Goal: Register for event/course

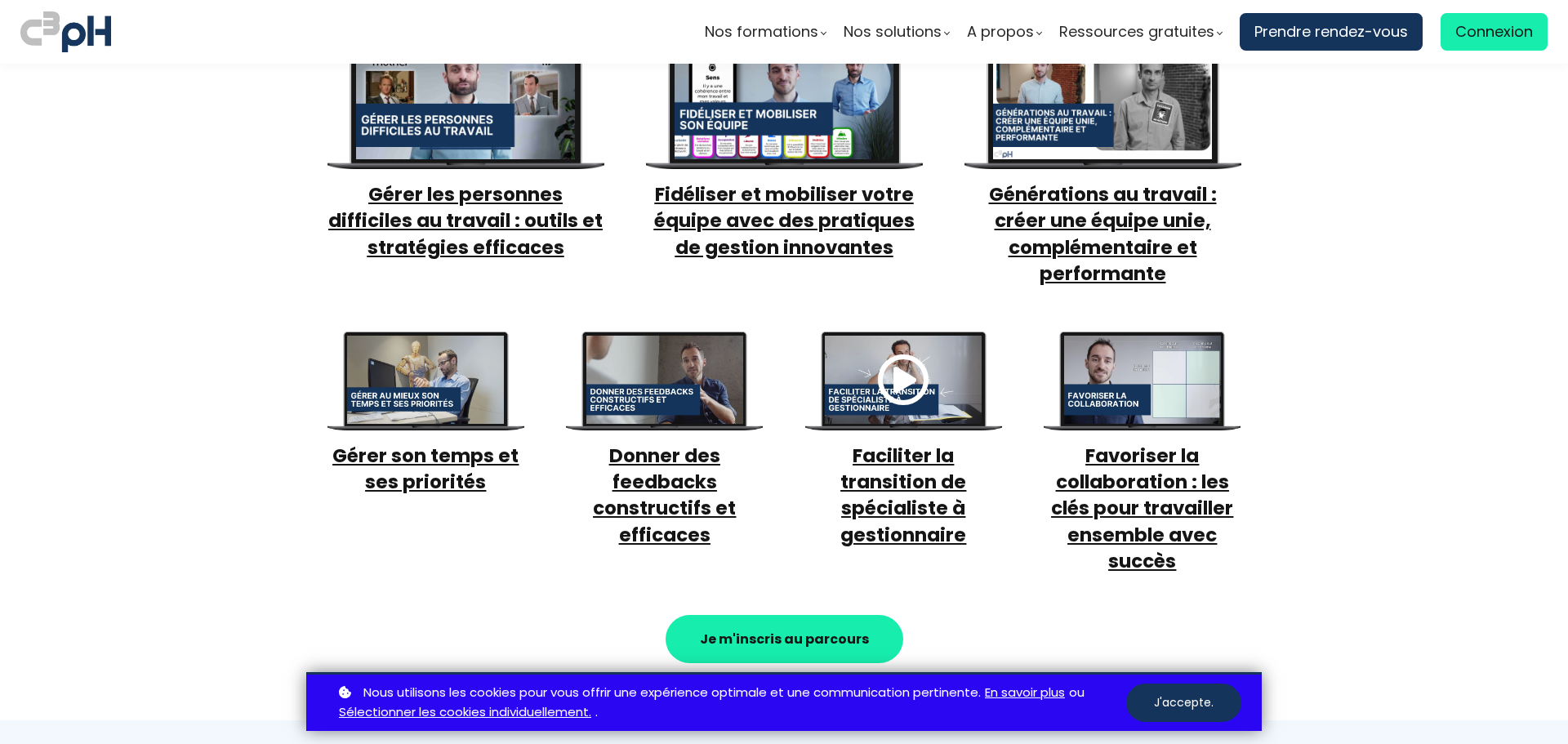
scroll to position [898, 0]
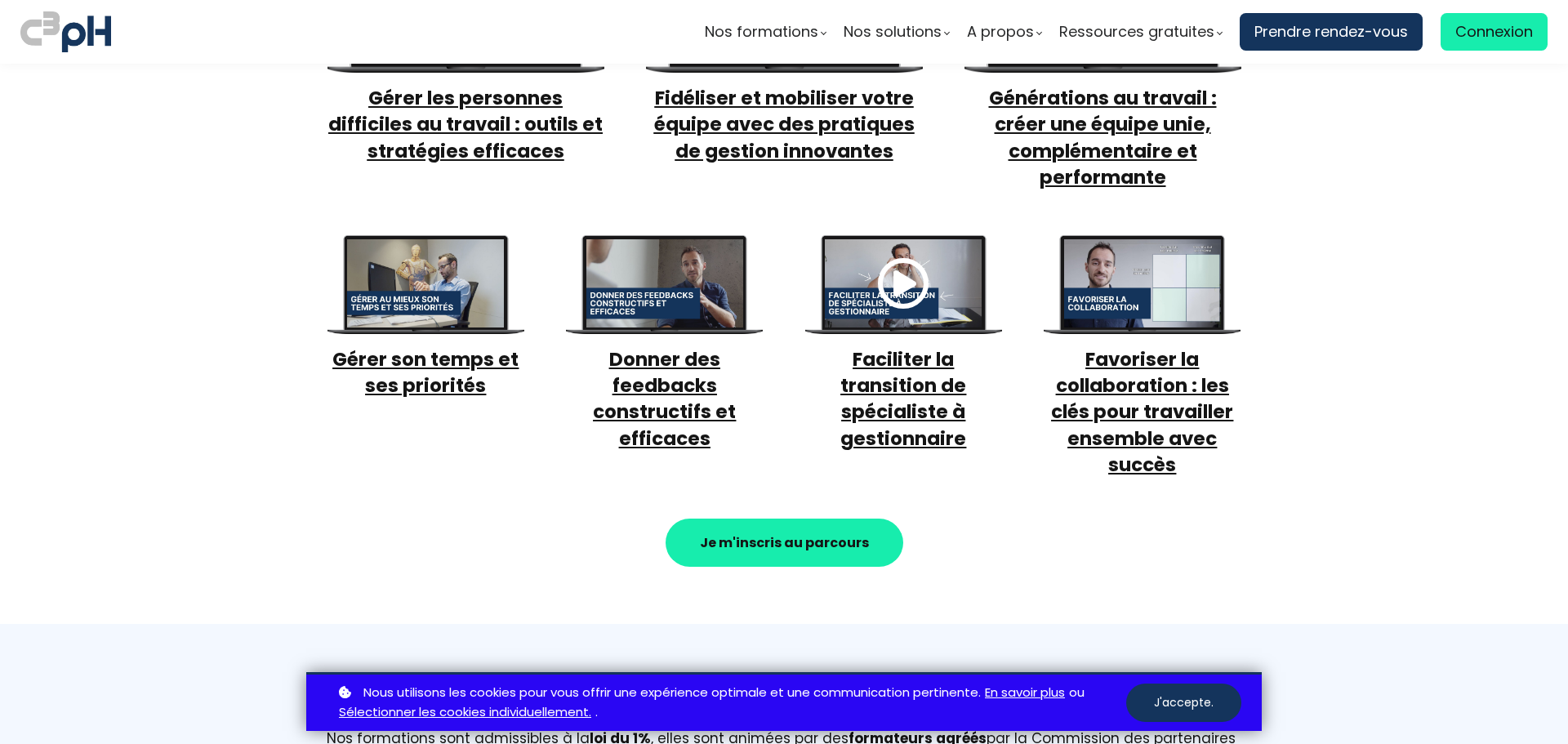
click at [842, 533] on strong "Je m'inscris au parcours" at bounding box center [784, 542] width 169 height 19
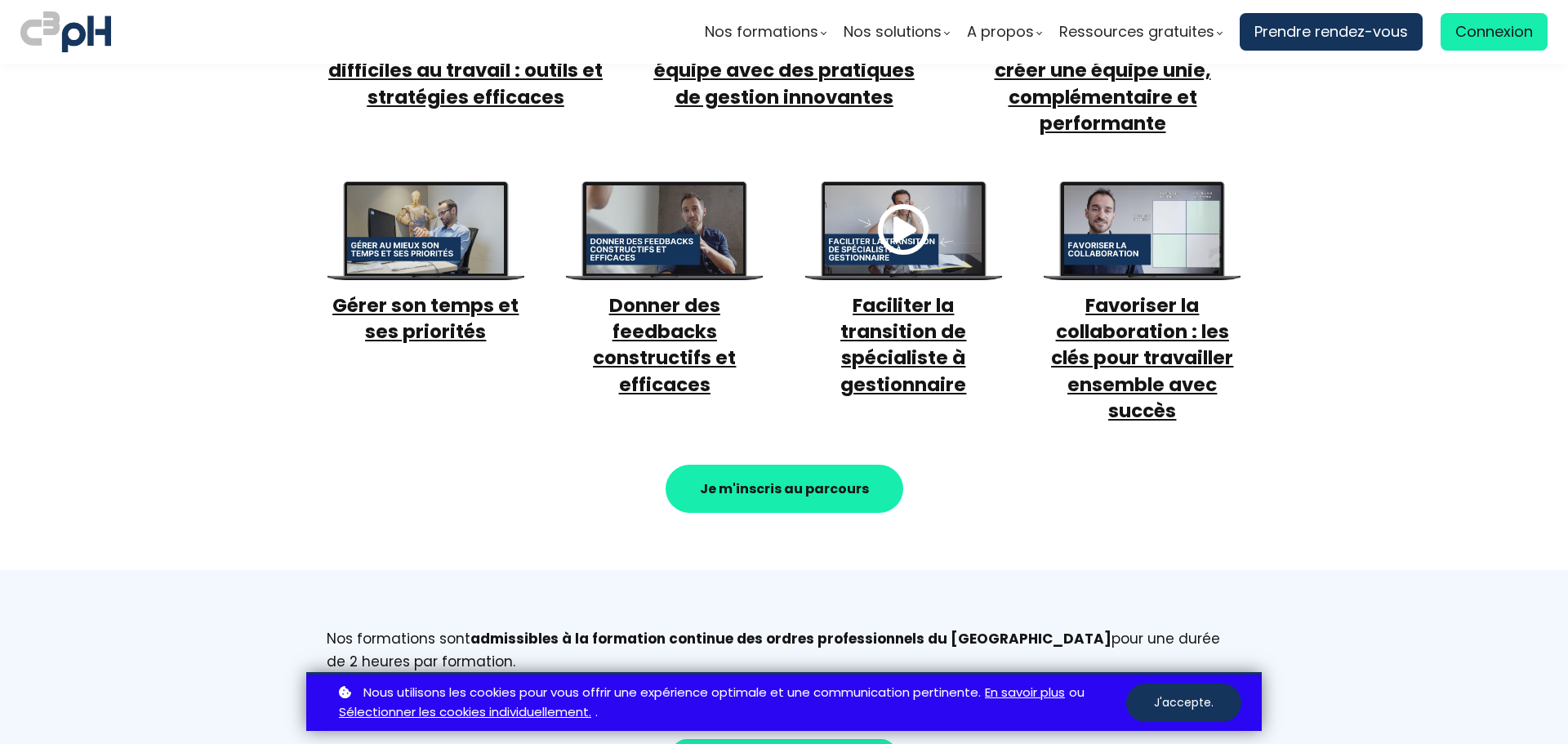
scroll to position [948, 0]
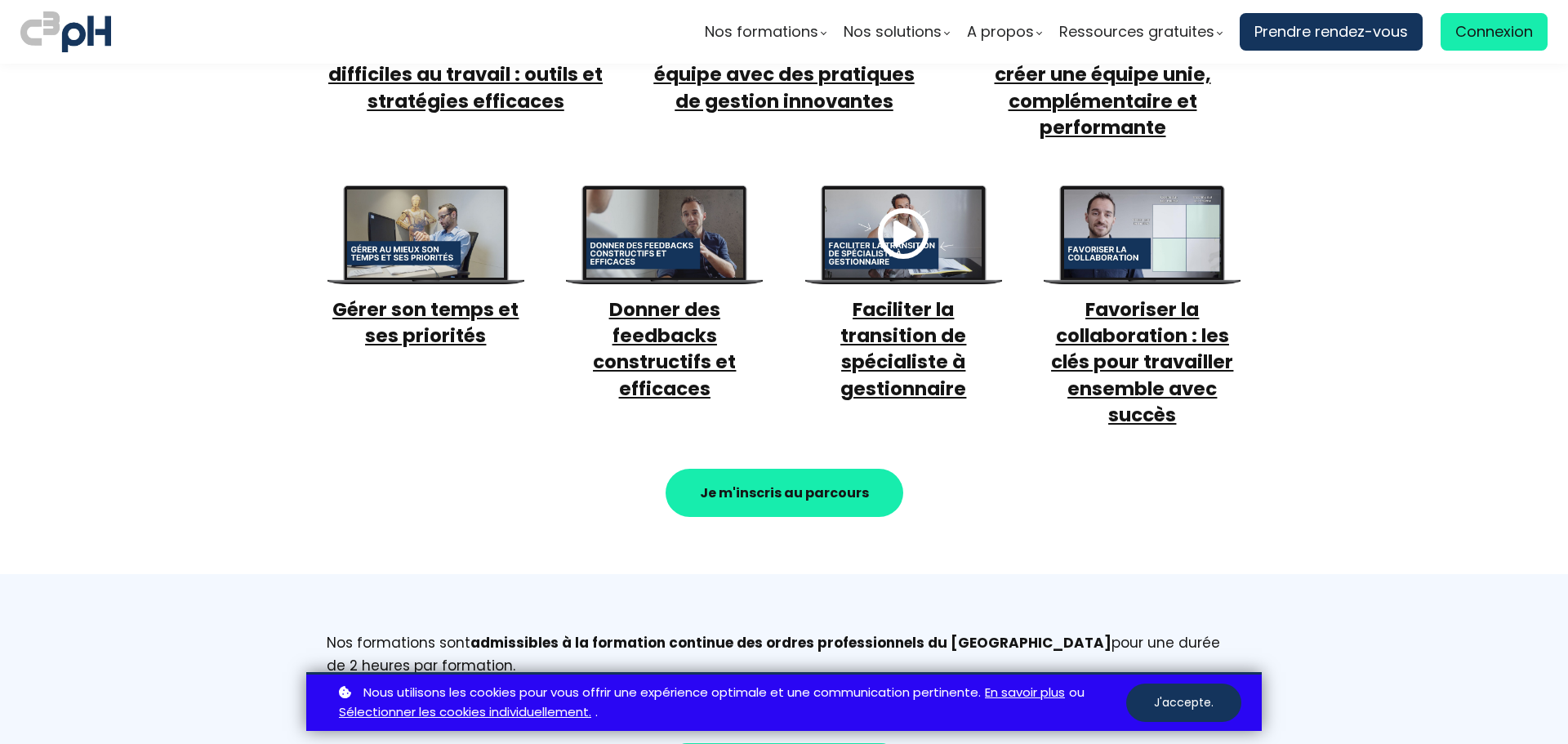
click at [1298, 425] on section "Vos 7 thèmes de formation e-learning + 12 heures de vidéo + 5h d'activités prat…" at bounding box center [784, 114] width 1568 height 920
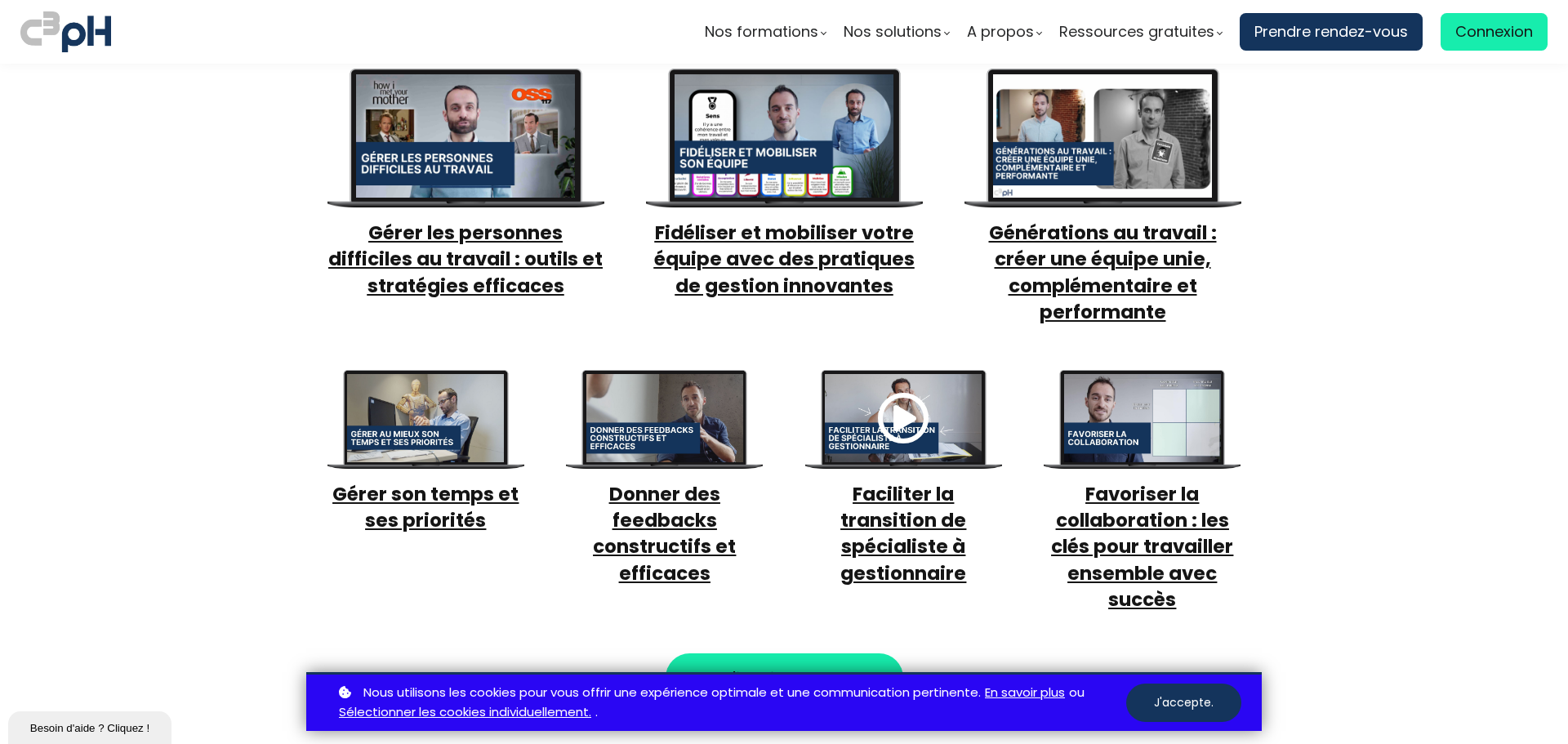
scroll to position [785, 0]
